Goal: Book appointment/travel/reservation

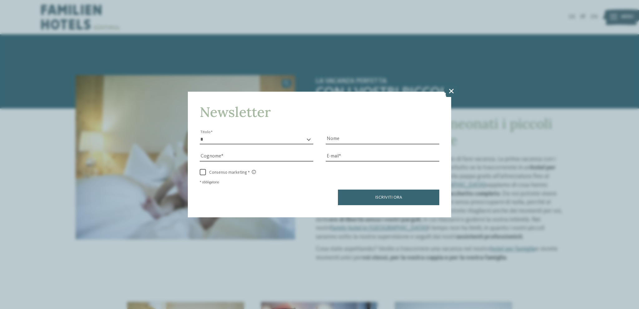
click at [447, 94] on icon at bounding box center [451, 91] width 15 height 12
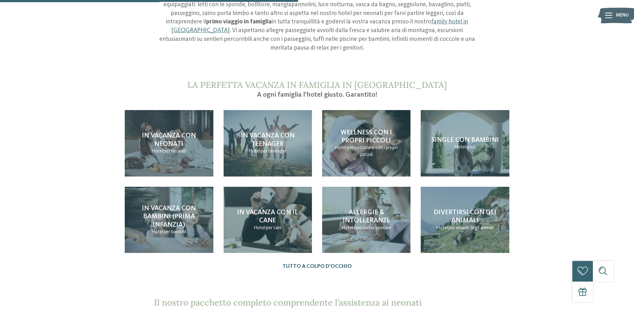
scroll to position [717, 0]
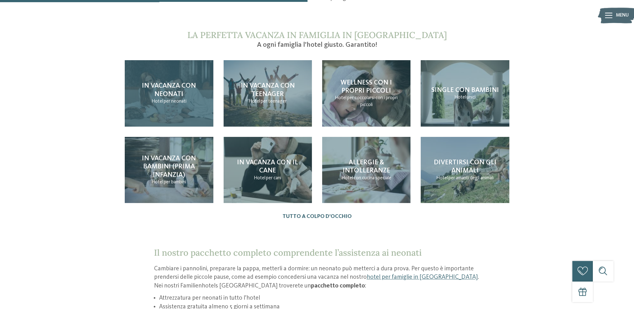
click at [173, 87] on span "In vacanza con neonati" at bounding box center [169, 89] width 54 height 15
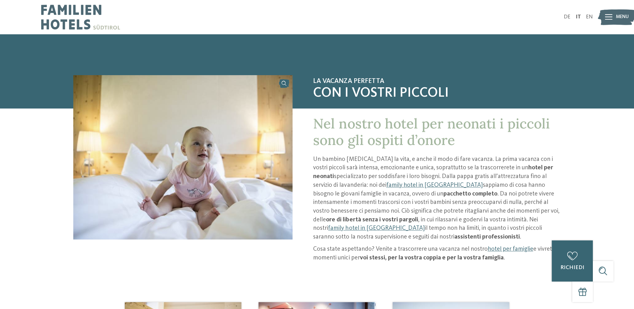
click at [607, 16] on icon at bounding box center [608, 17] width 7 height 6
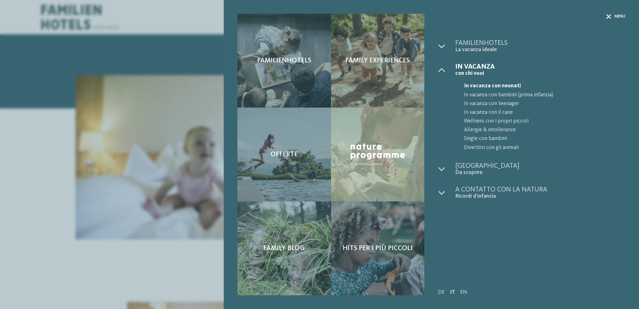
click at [606, 17] on icon at bounding box center [608, 16] width 5 height 5
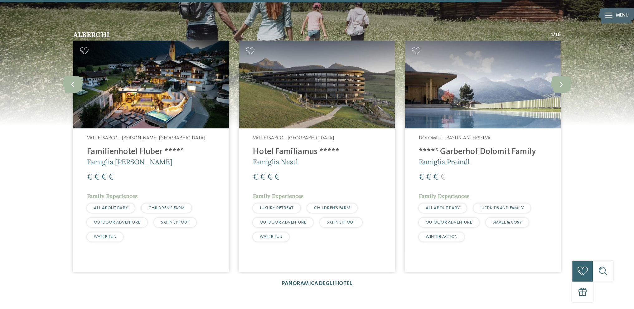
scroll to position [1154, 0]
click at [313, 281] on link "Panoramica degli hotel" at bounding box center [317, 283] width 70 height 5
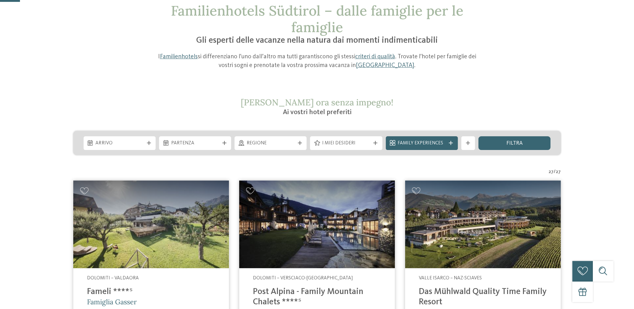
scroll to position [94, 0]
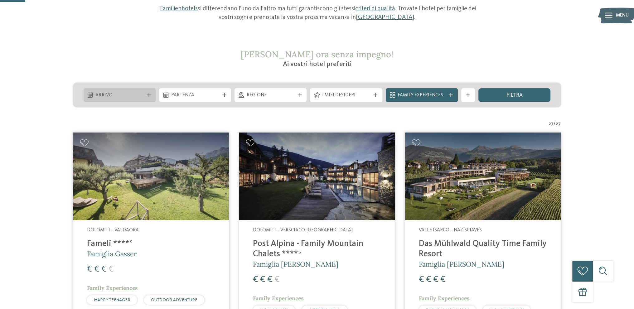
click at [149, 93] on icon at bounding box center [149, 95] width 4 height 4
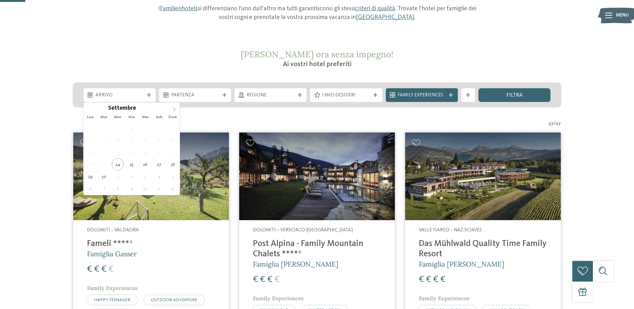
click at [175, 109] on icon at bounding box center [174, 109] width 4 height 4
type input "****"
click at [175, 109] on icon at bounding box center [174, 109] width 4 height 4
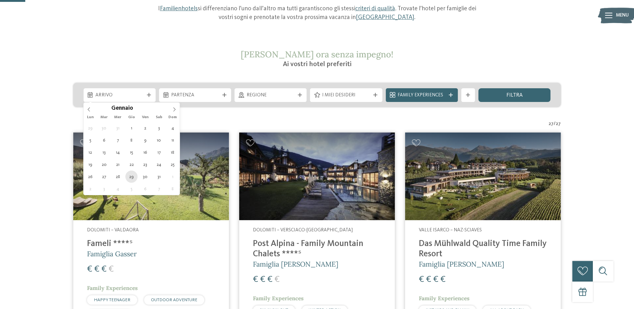
type div "[DATE]"
type input "****"
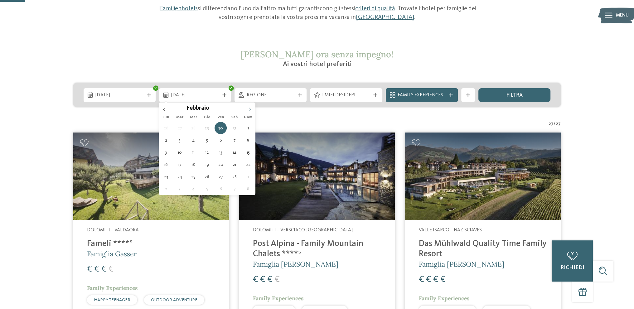
click at [250, 109] on icon at bounding box center [250, 110] width 2 height 4
type div "[DATE]"
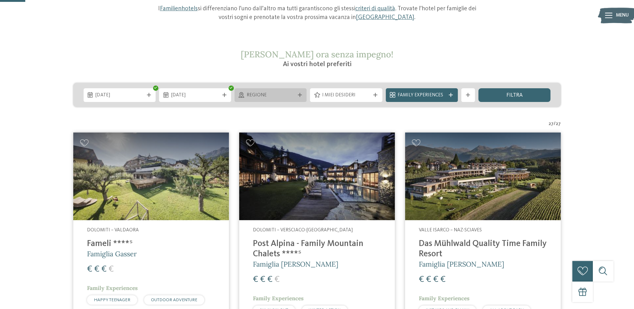
click at [300, 95] on icon at bounding box center [300, 95] width 4 height 4
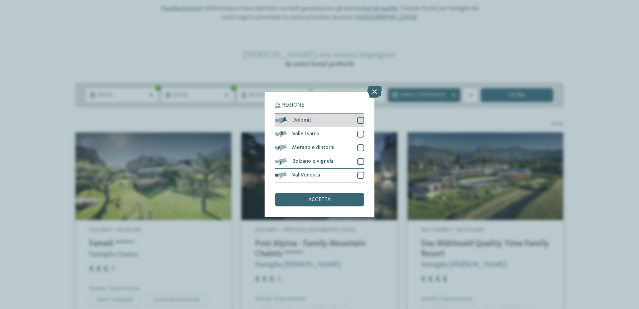
click at [360, 121] on div at bounding box center [360, 120] width 7 height 7
click at [360, 134] on div at bounding box center [360, 134] width 7 height 7
click at [358, 148] on div at bounding box center [360, 147] width 7 height 7
click at [359, 161] on div at bounding box center [360, 161] width 7 height 7
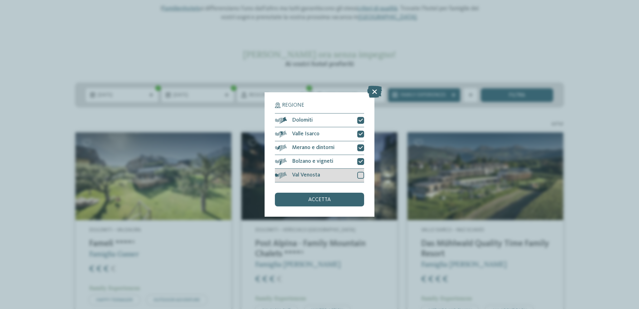
click at [360, 174] on div at bounding box center [360, 175] width 7 height 7
click at [333, 202] on div "accetta" at bounding box center [319, 200] width 89 height 14
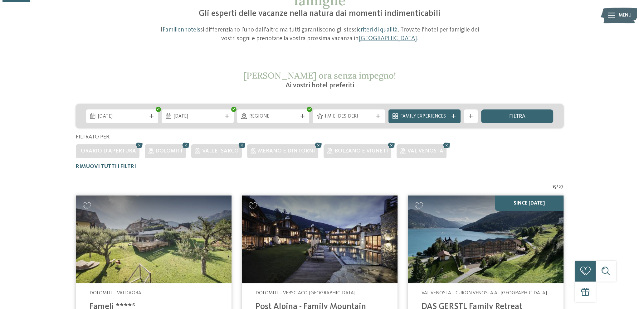
scroll to position [41, 0]
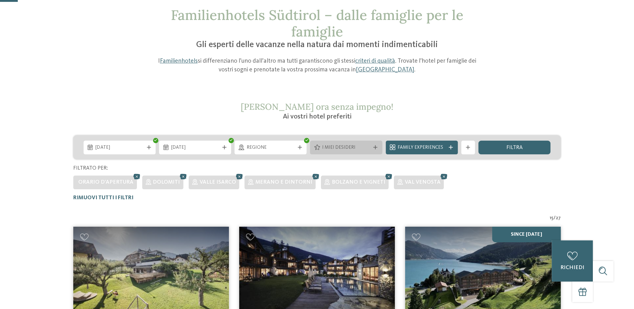
click at [375, 147] on icon at bounding box center [375, 147] width 4 height 4
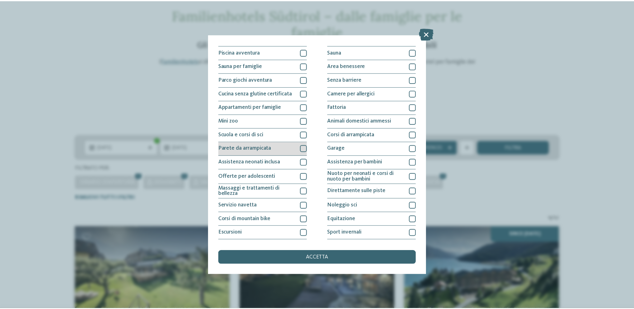
scroll to position [0, 0]
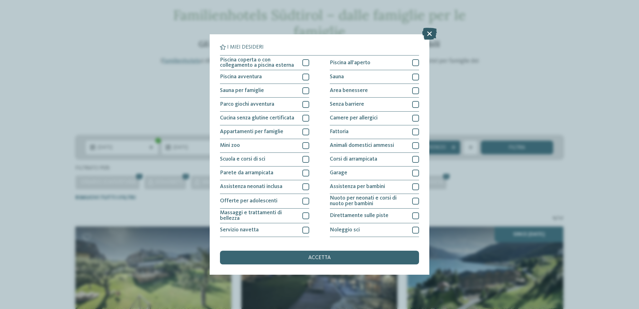
click at [428, 34] on icon at bounding box center [429, 34] width 15 height 12
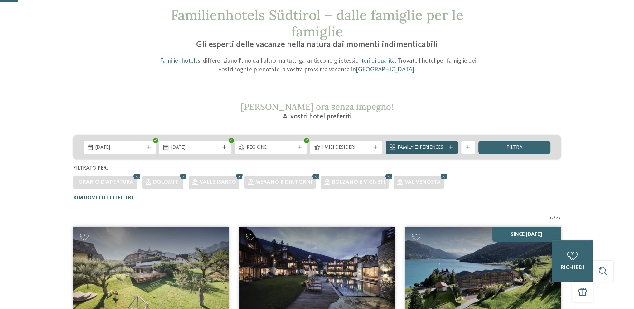
click at [452, 145] on icon at bounding box center [451, 147] width 4 height 4
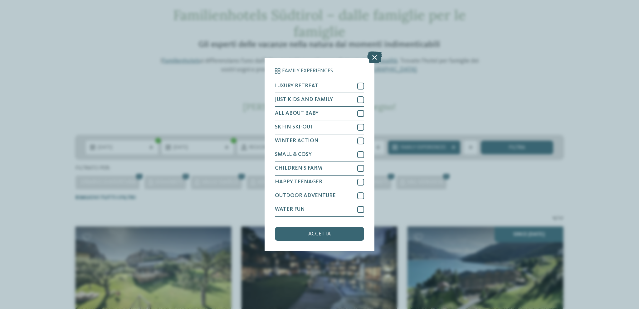
click at [376, 57] on icon at bounding box center [374, 58] width 15 height 12
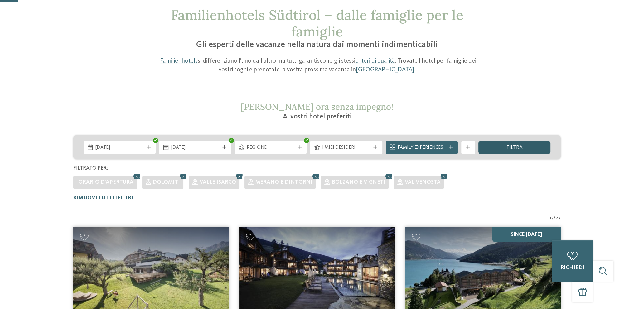
click at [492, 146] on div "filtra" at bounding box center [514, 148] width 72 height 14
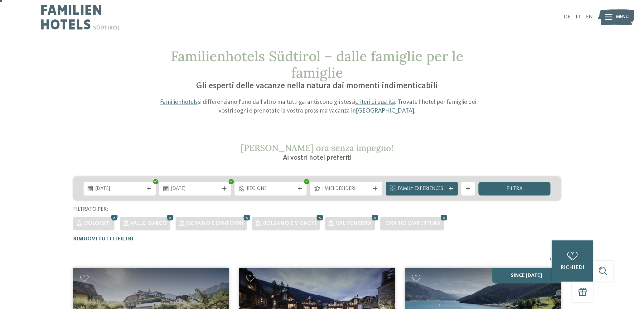
scroll to position [125, 0]
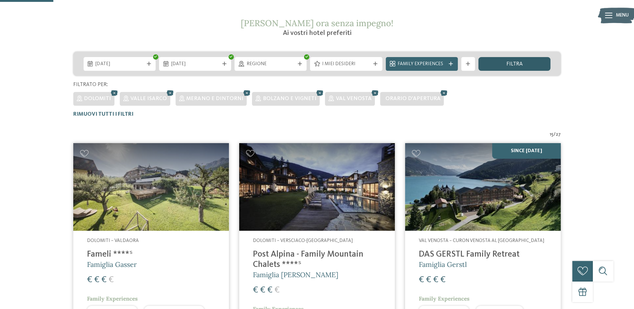
click at [507, 63] on span "filtra" at bounding box center [514, 64] width 16 height 6
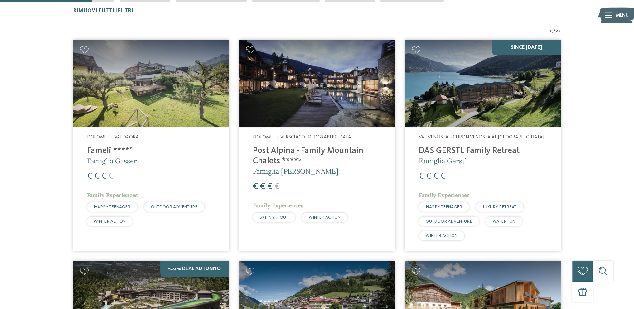
scroll to position [104, 0]
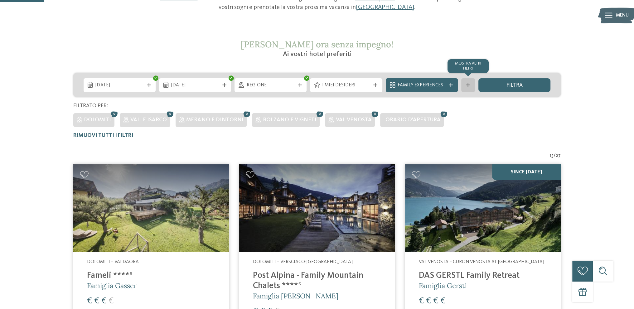
click at [468, 85] on icon at bounding box center [468, 85] width 4 height 4
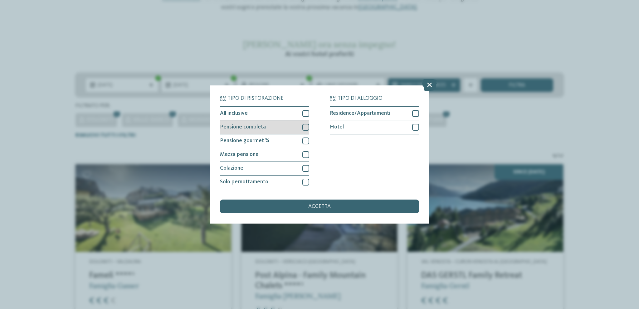
click at [304, 128] on div at bounding box center [305, 127] width 7 height 7
click at [323, 205] on span "accetta" at bounding box center [319, 207] width 22 height 6
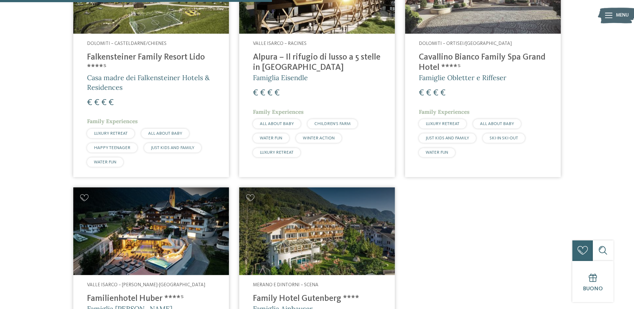
scroll to position [447, 0]
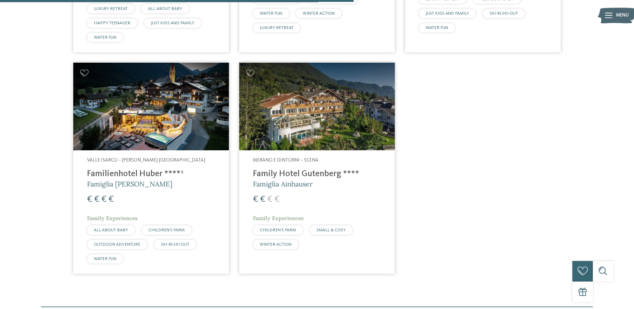
click at [296, 174] on h4 "Family Hotel Gutenberg ****" at bounding box center [317, 174] width 128 height 10
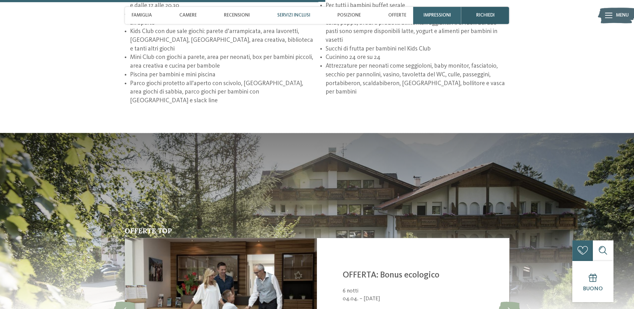
scroll to position [1029, 0]
